Goal: Task Accomplishment & Management: Manage account settings

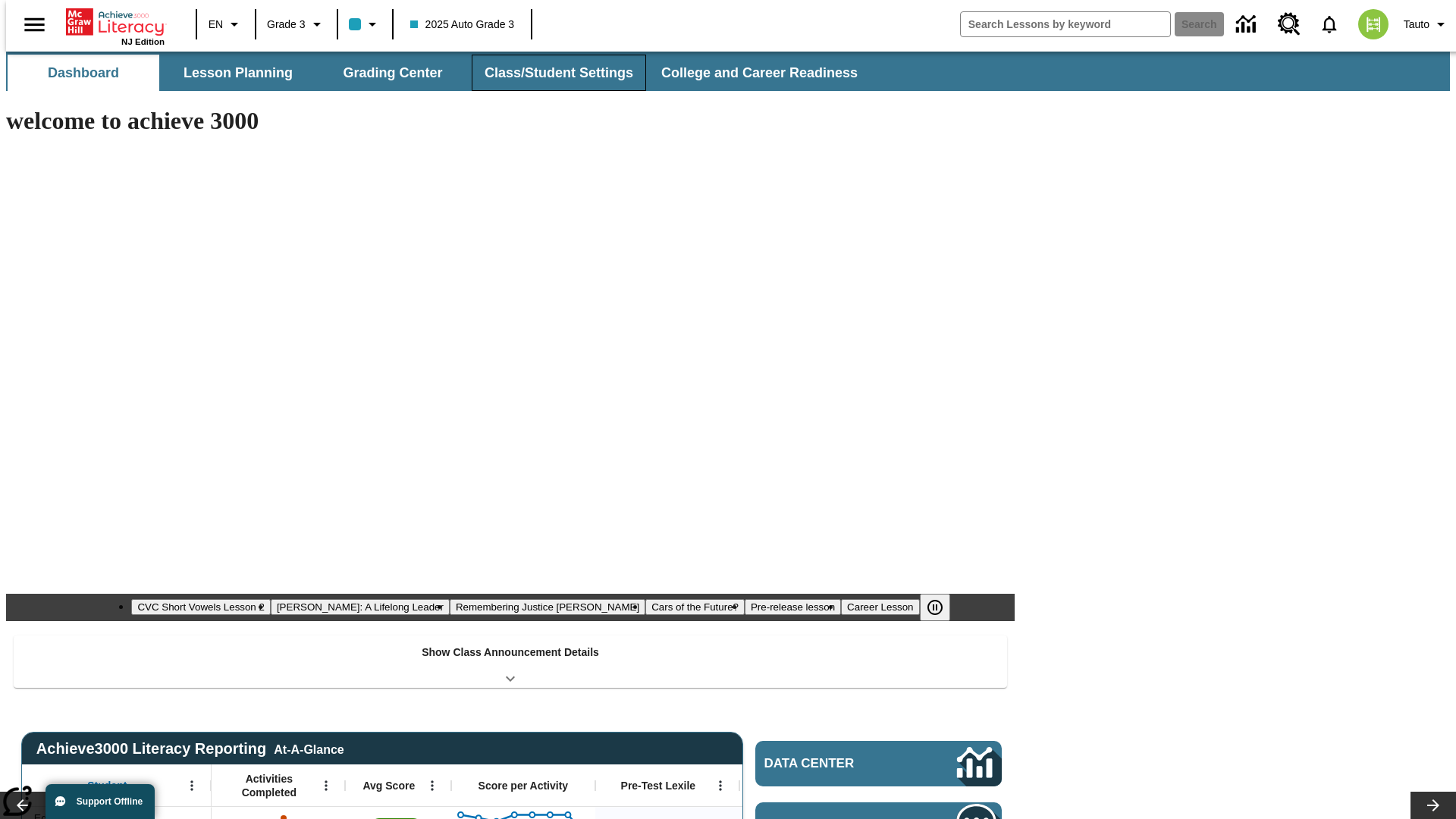
click at [550, 73] on button "Class/Student Settings" at bounding box center [558, 73] width 175 height 36
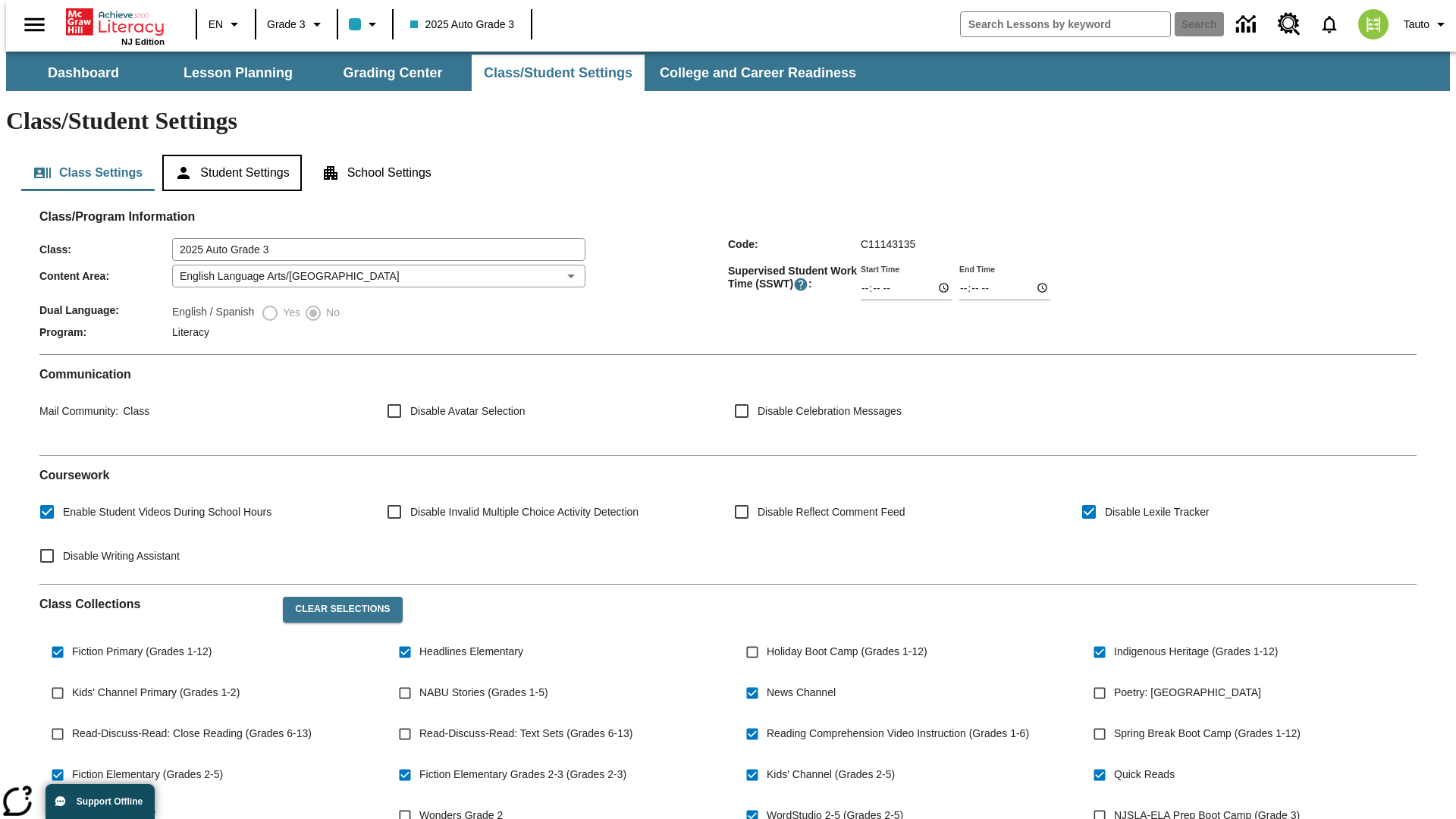
click at [228, 155] on button "Student Settings" at bounding box center [232, 173] width 139 height 36
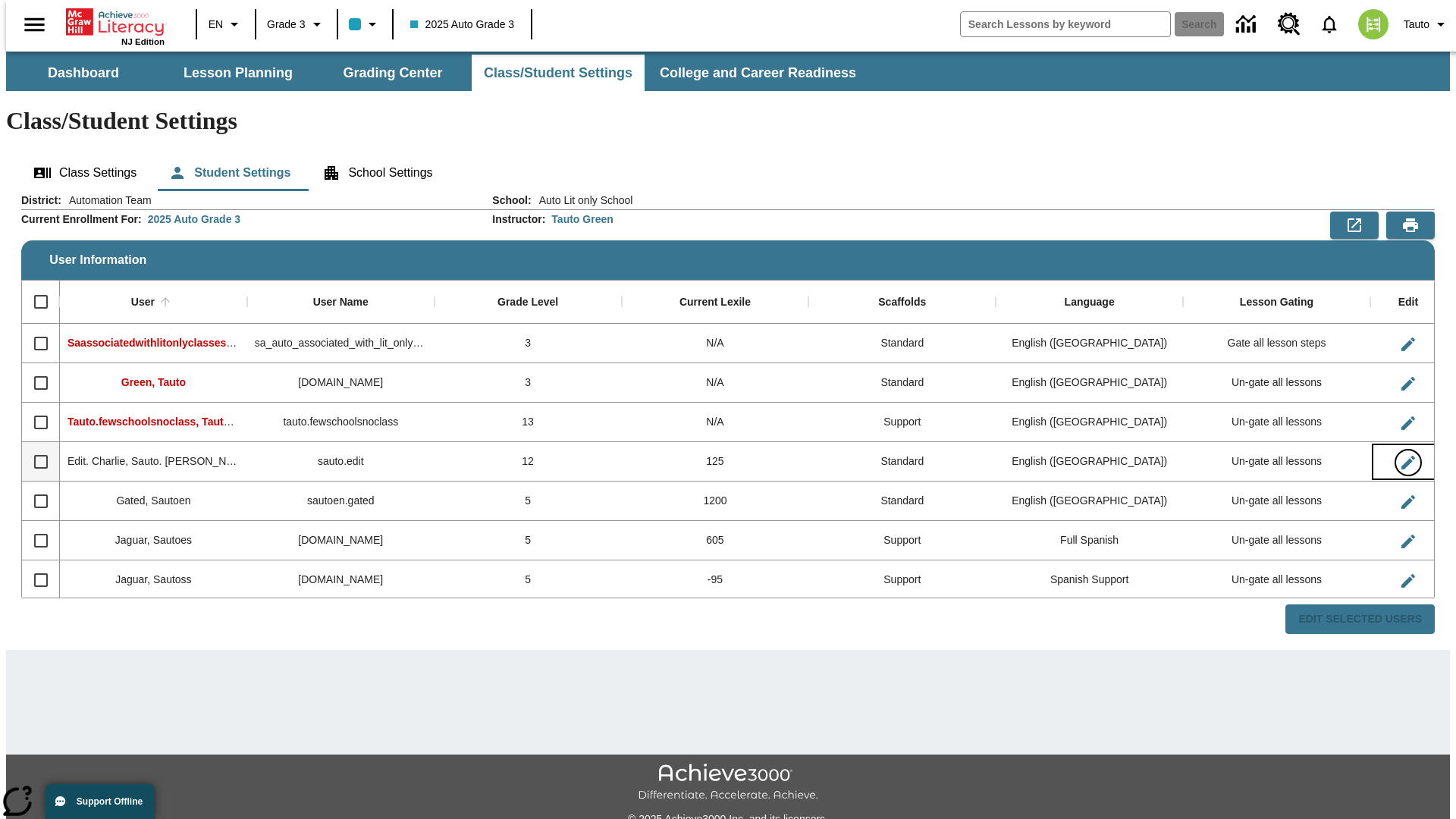
click at [1401, 456] on icon "Edit User" at bounding box center [1408, 463] width 14 height 14
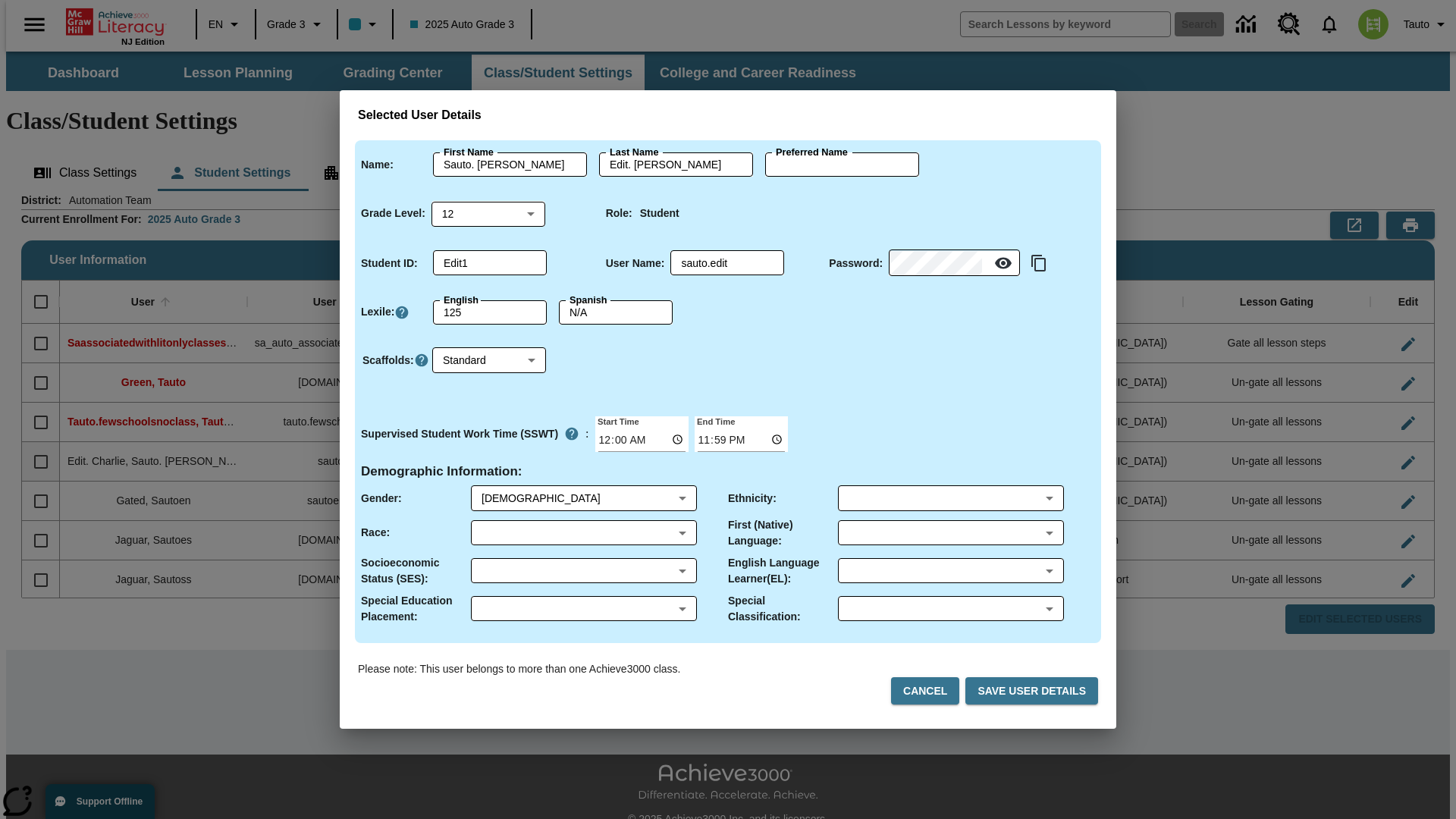
type input "[PERSON_NAME]"
click at [932, 691] on button "Cancel" at bounding box center [925, 691] width 69 height 28
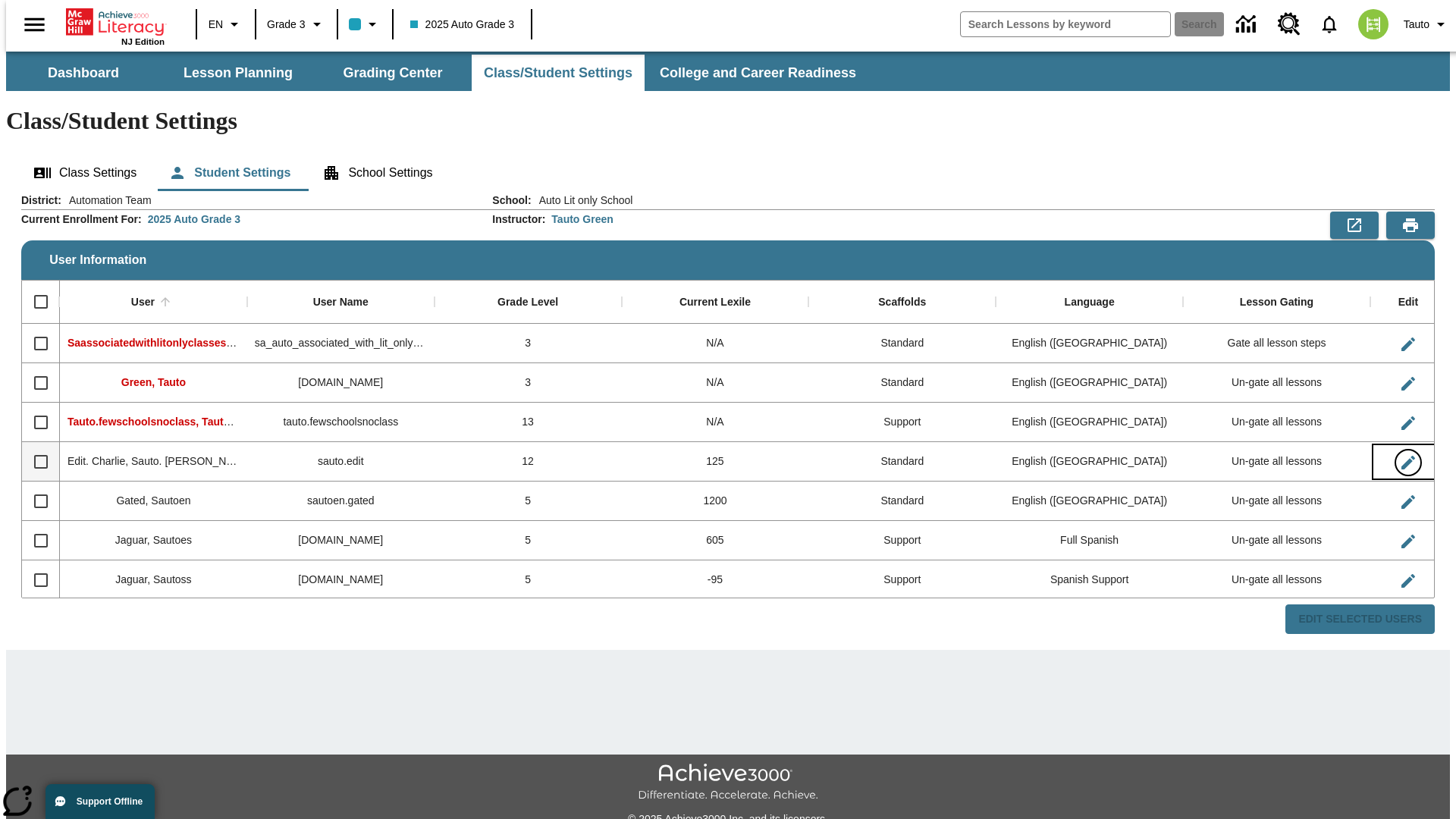
click at [1401, 456] on icon "Edit User" at bounding box center [1408, 463] width 14 height 14
